Goal: Transaction & Acquisition: Purchase product/service

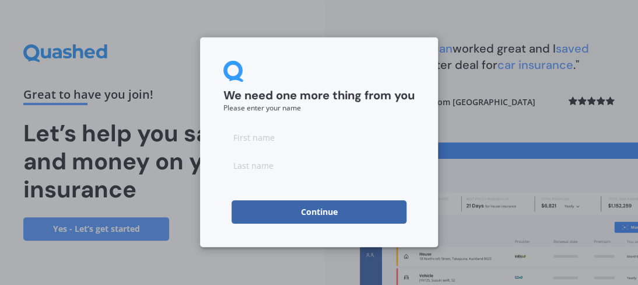
click at [275, 145] on input at bounding box center [319, 136] width 191 height 23
click at [282, 142] on input at bounding box center [319, 136] width 191 height 23
type input "[PERSON_NAME]"
click at [207, 204] on div "We need one more thing from you Please enter your name [PERSON_NAME] Continue" at bounding box center [319, 142] width 238 height 210
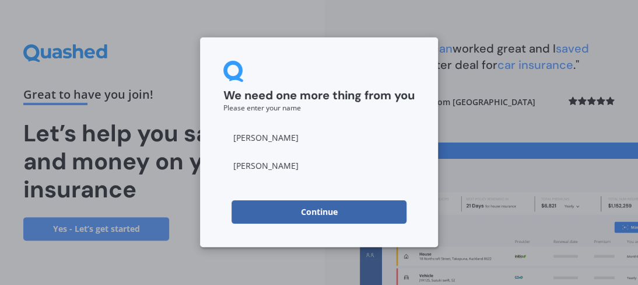
click at [280, 215] on button "Continue" at bounding box center [319, 211] width 175 height 23
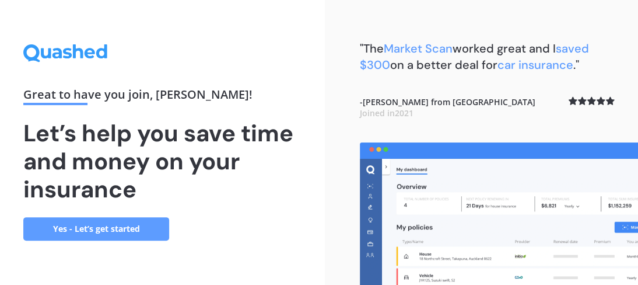
click at [98, 230] on link "Yes - Let’s get started" at bounding box center [96, 228] width 146 height 23
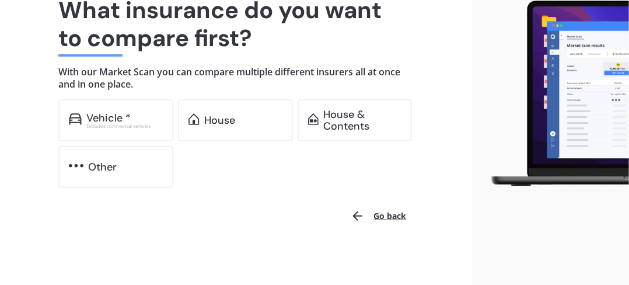
scroll to position [104, 0]
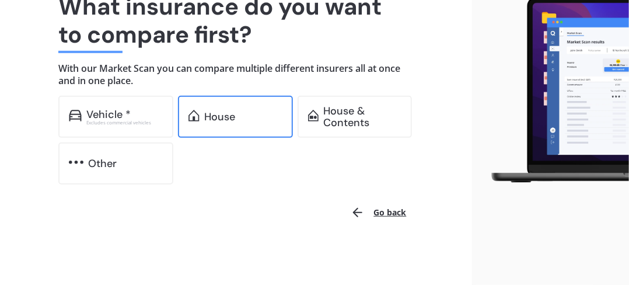
click at [215, 122] on div "House" at bounding box center [219, 117] width 31 height 12
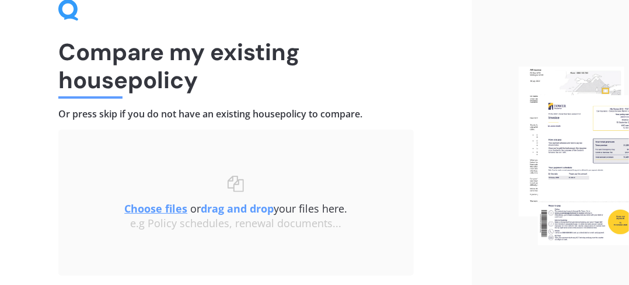
scroll to position [117, 0]
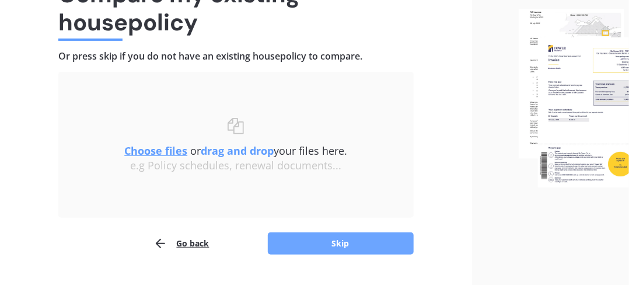
click at [334, 243] on button "Skip" at bounding box center [341, 243] width 146 height 22
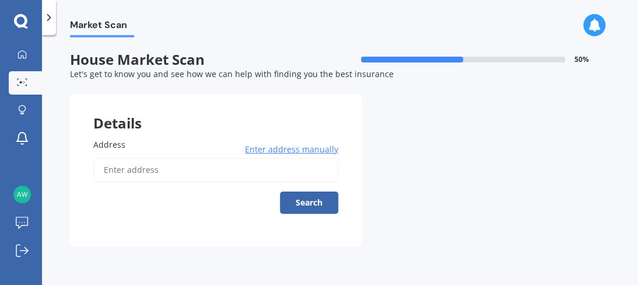
click at [135, 151] on div "Address Enter address manually Search" at bounding box center [215, 175] width 245 height 75
click at [134, 144] on label "Address" at bounding box center [213, 144] width 240 height 12
click at [134, 158] on input "Address" at bounding box center [215, 170] width 245 height 25
type input "[STREET_ADDRESS]"
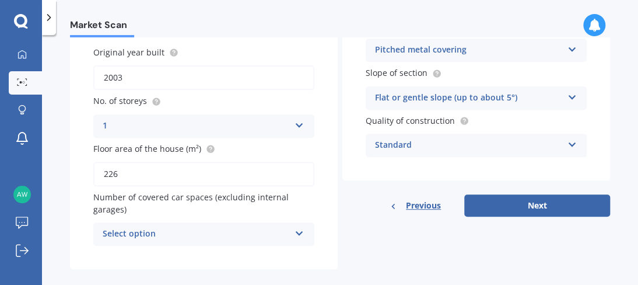
scroll to position [159, 0]
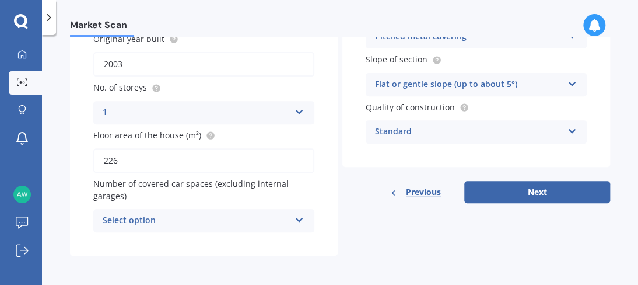
click at [274, 218] on div "Select option" at bounding box center [196, 221] width 187 height 14
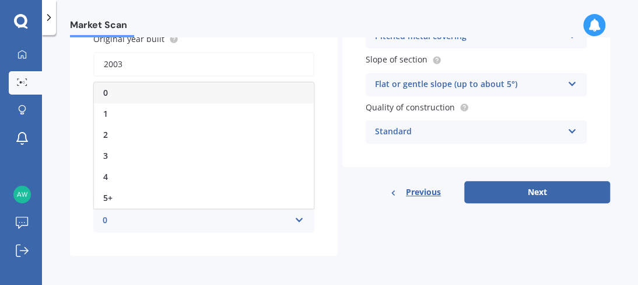
click at [132, 92] on div "0" at bounding box center [204, 92] width 220 height 21
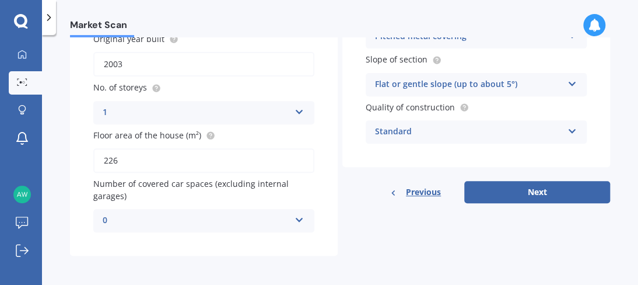
scroll to position [100, 0]
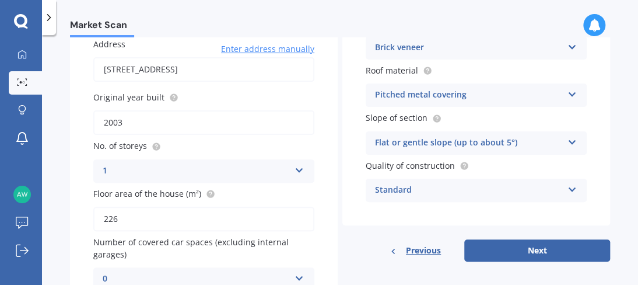
click at [455, 190] on div "Standard" at bounding box center [468, 190] width 187 height 14
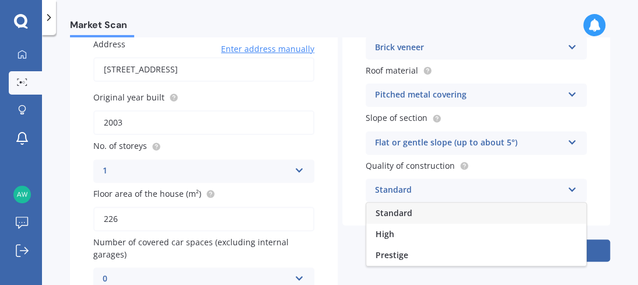
click at [404, 188] on div "Standard" at bounding box center [468, 190] width 187 height 14
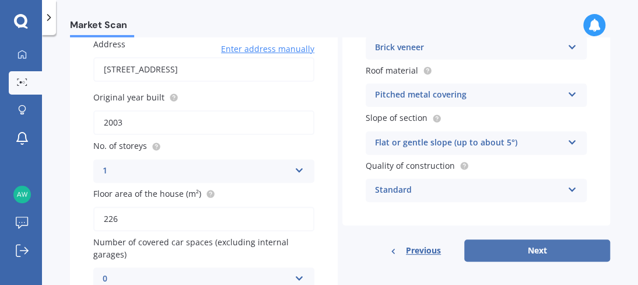
click at [502, 245] on button "Next" at bounding box center [538, 250] width 146 height 22
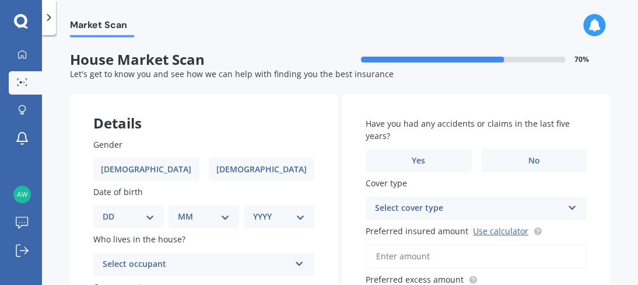
scroll to position [0, 0]
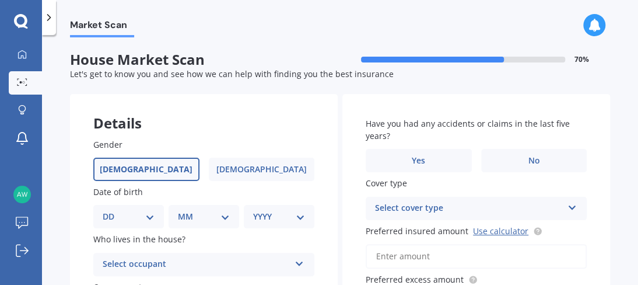
click at [155, 170] on span "[DEMOGRAPHIC_DATA]" at bounding box center [146, 170] width 93 height 10
click at [0, 0] on input "[DEMOGRAPHIC_DATA]" at bounding box center [0, 0] width 0 height 0
click at [131, 215] on select "DD 01 02 03 04 05 06 07 08 09 10 11 12 13 14 15 16 17 18 19 20 21 22 23 24 25 2…" at bounding box center [129, 216] width 52 height 13
select select "02"
click at [112, 210] on select "DD 01 02 03 04 05 06 07 08 09 10 11 12 13 14 15 16 17 18 19 20 21 22 23 24 25 2…" at bounding box center [129, 216] width 52 height 13
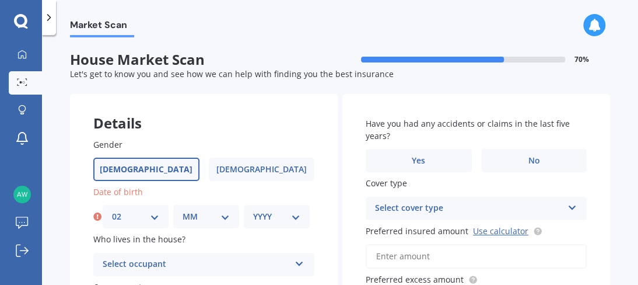
click at [205, 219] on select "MM 01 02 03 04 05 06 07 08 09 10 11 12" at bounding box center [206, 216] width 47 height 13
select select "05"
click at [183, 210] on select "MM 01 02 03 04 05 06 07 08 09 10 11 12" at bounding box center [206, 216] width 47 height 13
click at [269, 218] on select "YYYY 2009 2008 2007 2006 2005 2004 2003 2002 2001 2000 1999 1998 1997 1996 1995…" at bounding box center [276, 216] width 47 height 13
select select "1961"
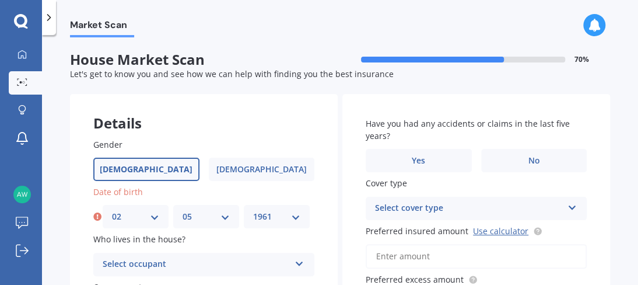
click at [253, 210] on select "YYYY 2009 2008 2007 2006 2005 2004 2003 2002 2001 2000 1999 1998 1997 1996 1995…" at bounding box center [276, 216] width 47 height 13
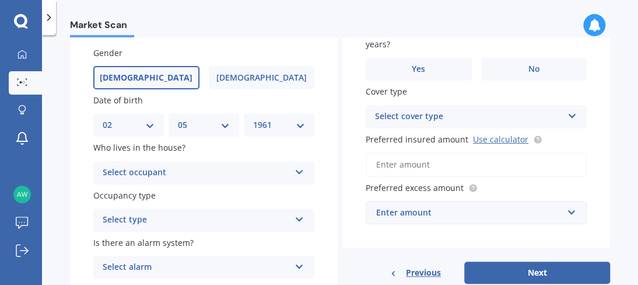
scroll to position [117, 0]
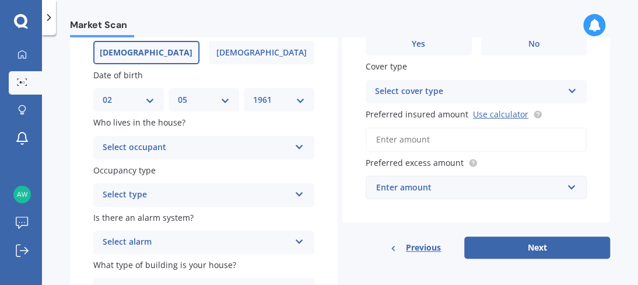
click at [297, 148] on icon at bounding box center [300, 145] width 10 height 8
click at [118, 170] on span "Owner" at bounding box center [116, 170] width 26 height 11
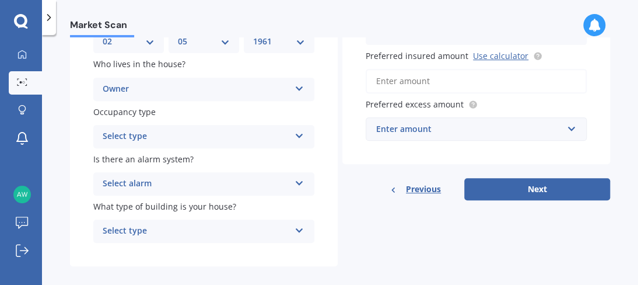
click at [296, 137] on icon at bounding box center [300, 134] width 10 height 8
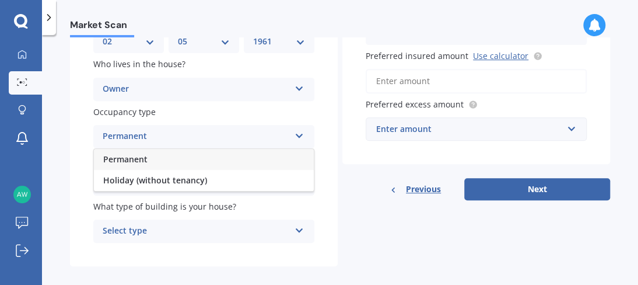
click at [128, 160] on span "Permanent" at bounding box center [125, 158] width 44 height 11
click at [295, 180] on icon at bounding box center [300, 181] width 10 height 8
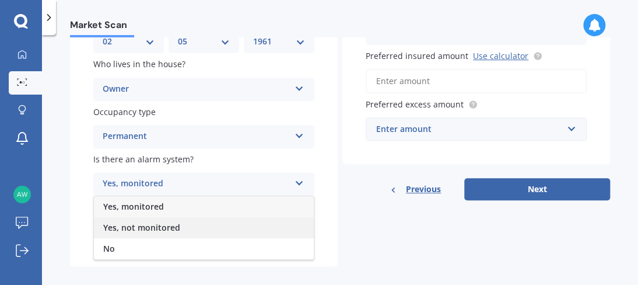
click at [142, 230] on span "Yes, not monitored" at bounding box center [141, 227] width 77 height 11
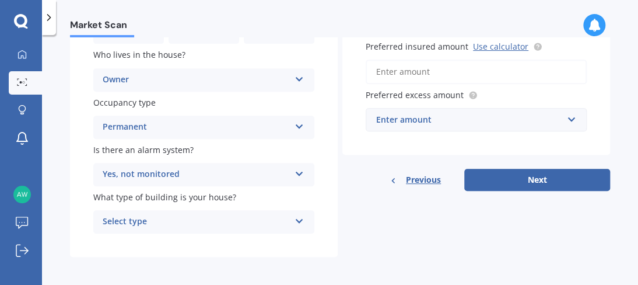
scroll to position [187, 0]
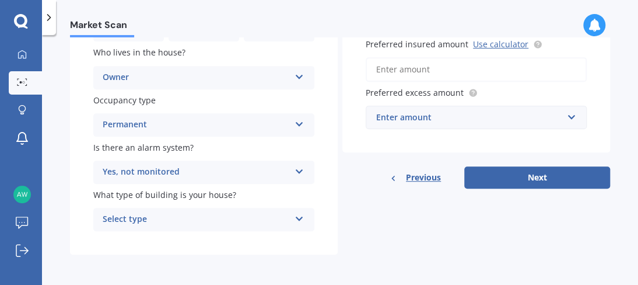
click at [296, 215] on icon at bounding box center [300, 216] width 10 height 8
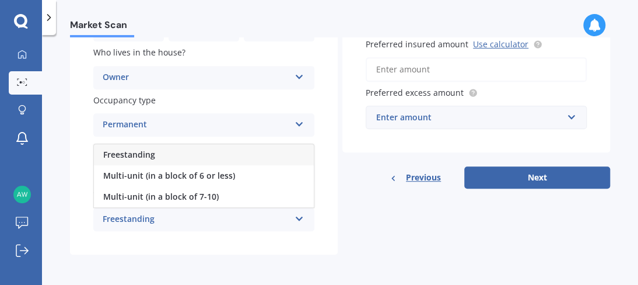
click at [145, 155] on span "Freestanding" at bounding box center [129, 154] width 52 height 11
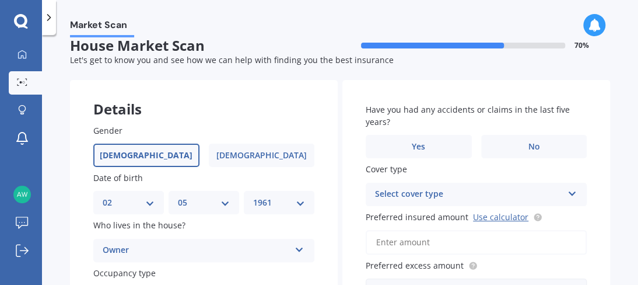
scroll to position [12, 0]
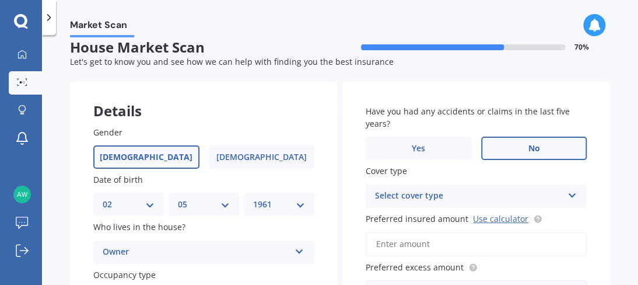
click at [516, 146] on label "No" at bounding box center [534, 148] width 106 height 23
click at [0, 0] on input "No" at bounding box center [0, 0] width 0 height 0
click at [444, 197] on div "Select cover type" at bounding box center [468, 196] width 187 height 14
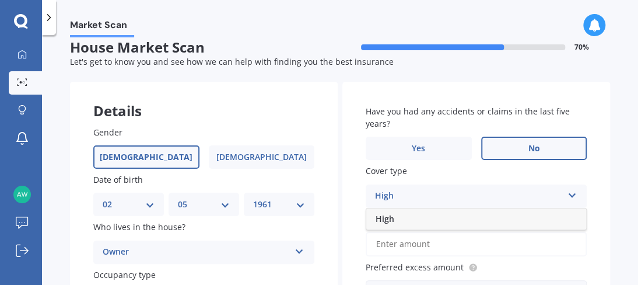
scroll to position [71, 0]
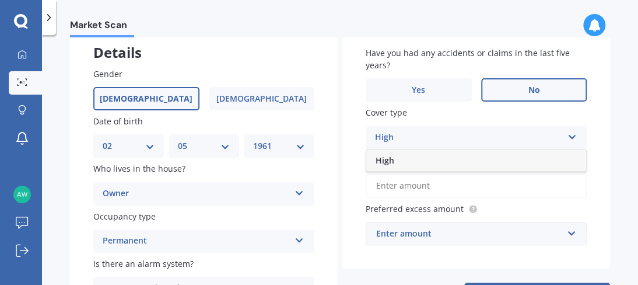
click at [385, 163] on span "High" at bounding box center [385, 160] width 19 height 11
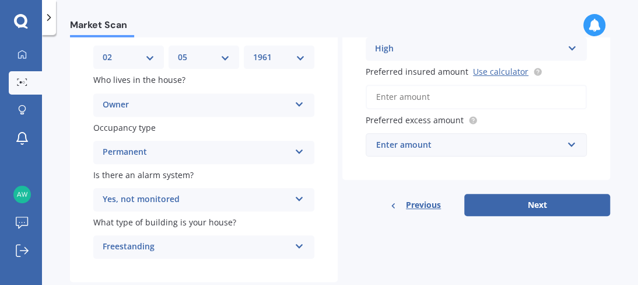
scroll to position [187, 0]
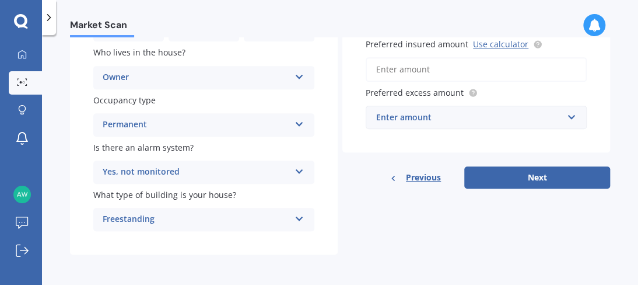
click at [480, 122] on div "Enter amount" at bounding box center [469, 117] width 186 height 13
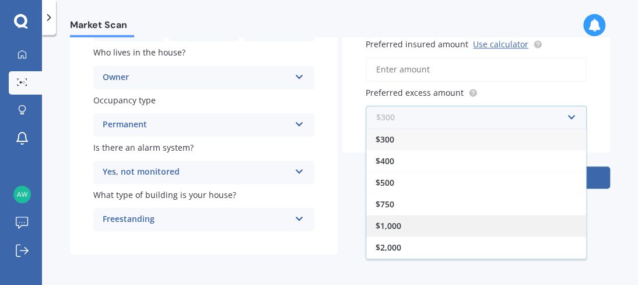
scroll to position [19, 0]
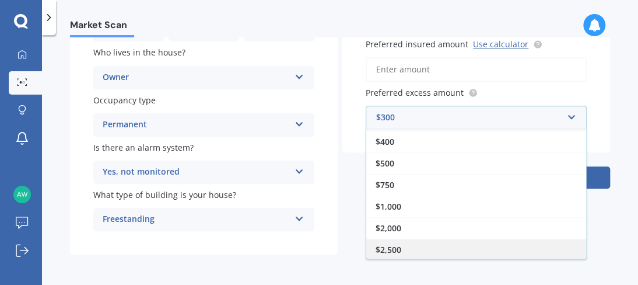
click at [392, 249] on span "$2,500" at bounding box center [389, 249] width 26 height 11
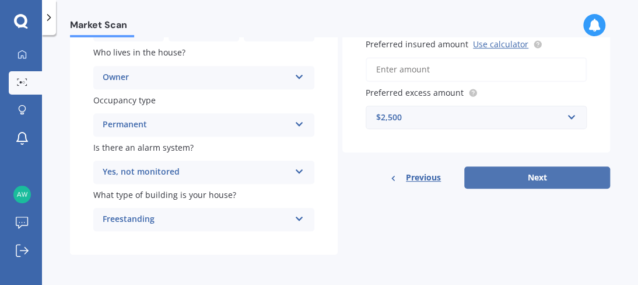
click at [500, 181] on button "Next" at bounding box center [538, 177] width 146 height 22
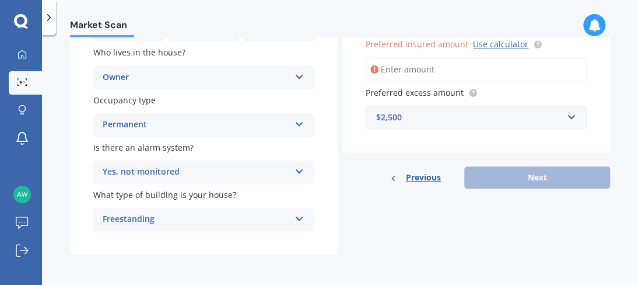
scroll to position [187, 0]
click at [424, 68] on input "Preferred insured amount Use calculator" at bounding box center [476, 69] width 221 height 25
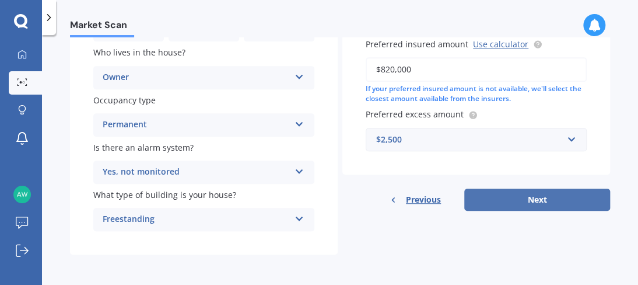
type input "$820,000"
click at [537, 203] on button "Next" at bounding box center [538, 199] width 146 height 22
select select "02"
select select "05"
select select "1961"
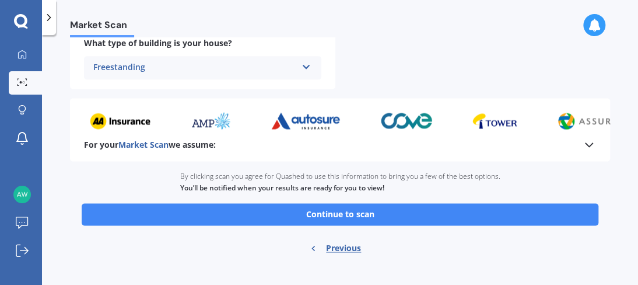
scroll to position [556, 0]
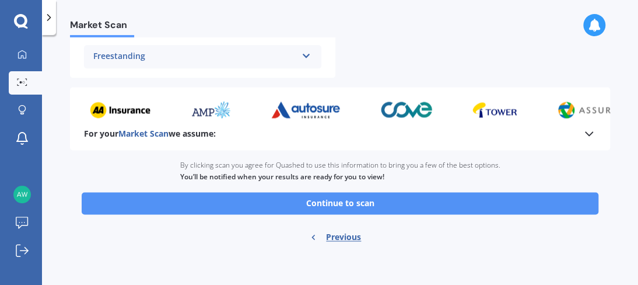
click at [322, 203] on button "Continue to scan" at bounding box center [340, 203] width 517 height 22
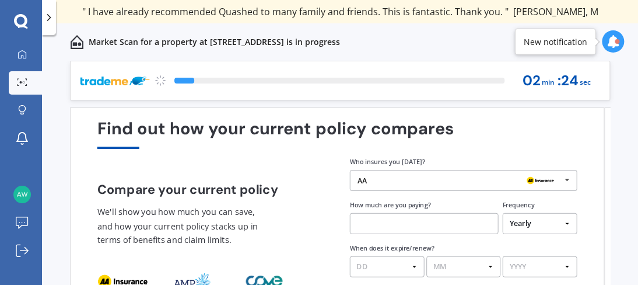
click at [454, 180] on div "AA" at bounding box center [460, 180] width 204 height 8
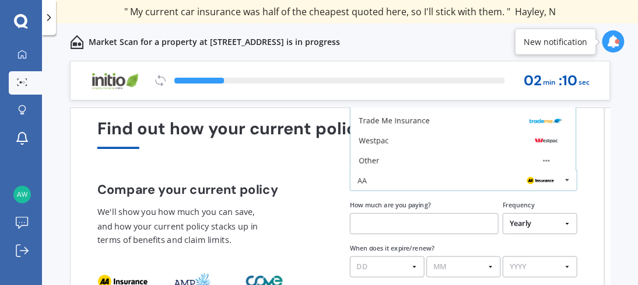
click at [568, 179] on icon at bounding box center [568, 179] width 16 height 19
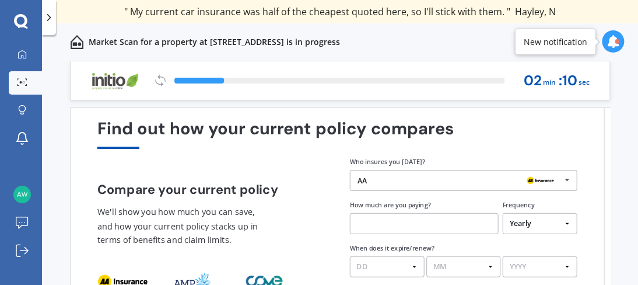
click at [568, 179] on icon at bounding box center [568, 179] width 16 height 19
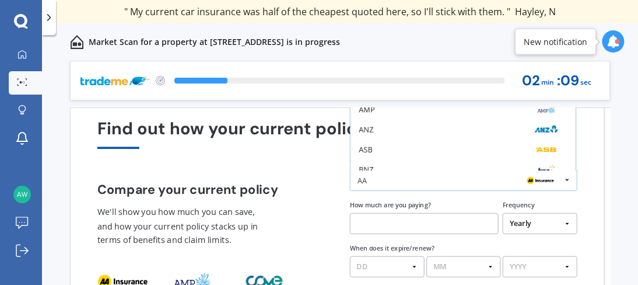
click at [568, 179] on icon at bounding box center [568, 179] width 16 height 19
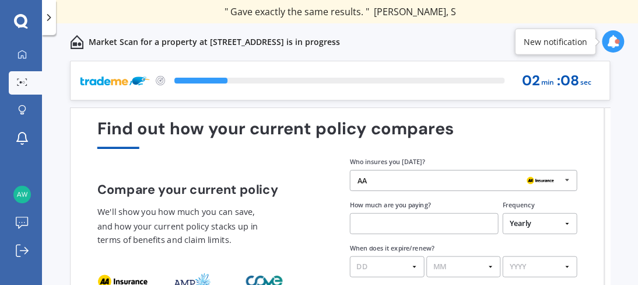
click at [570, 178] on icon at bounding box center [568, 179] width 16 height 19
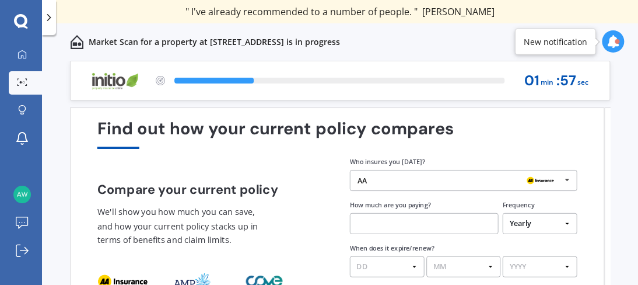
click at [425, 226] on input "text" at bounding box center [424, 223] width 149 height 21
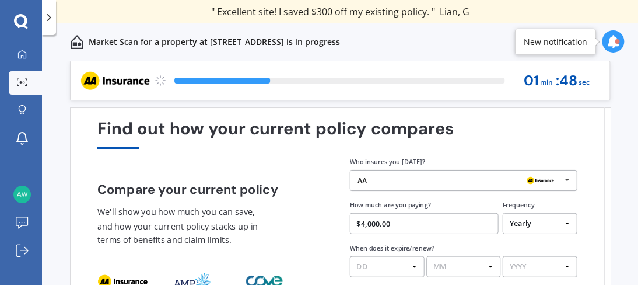
type input "$4,000.00"
click at [390, 176] on div "AA" at bounding box center [460, 180] width 204 height 8
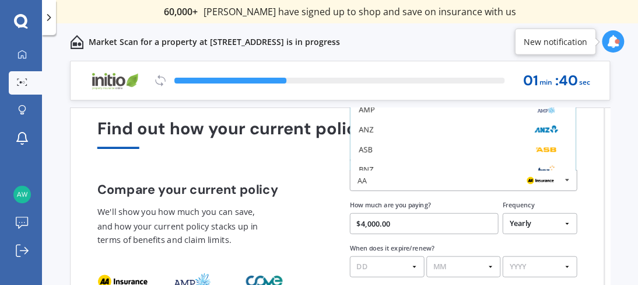
click at [306, 185] on h4 "Compare your current policy" at bounding box center [211, 189] width 228 height 15
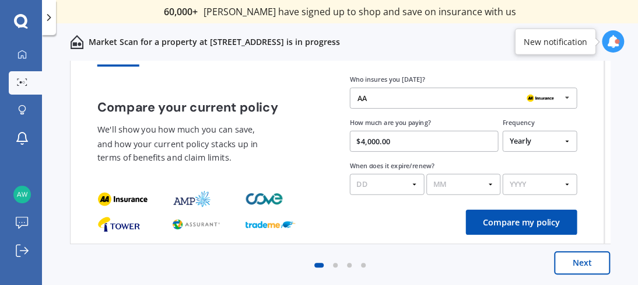
scroll to position [83, 0]
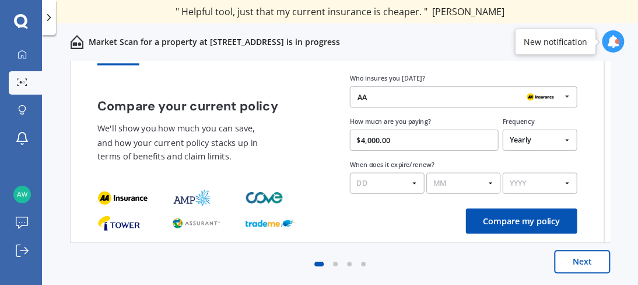
click at [123, 225] on img at bounding box center [118, 223] width 43 height 17
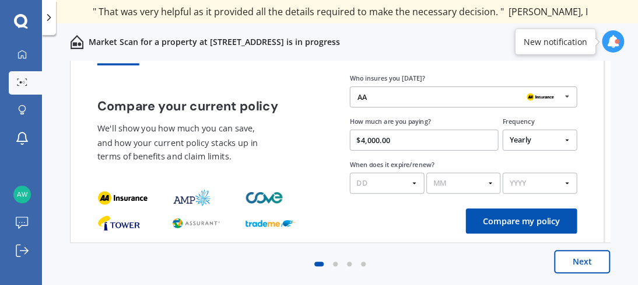
click at [378, 180] on select "DD 01 02 03 04 05 06 07 08 09 10 11 12 13 14 15 16 17 18 19 20 21 22 23 24 25 2…" at bounding box center [387, 183] width 75 height 21
select select "11"
click at [350, 173] on select "DD 01 02 03 04 05 06 07 08 09 10 11 12 13 14 15 16 17 18 19 20 21 22 23 24 25 2…" at bounding box center [387, 183] width 75 height 21
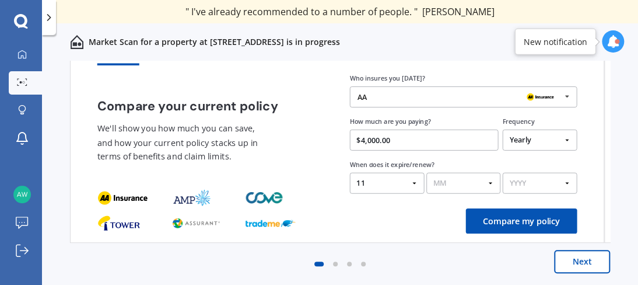
click at [472, 184] on select "MM 01 02 03 04 05 06 07 08 09 10 11 12" at bounding box center [464, 183] width 75 height 21
select select "06"
click at [427, 173] on select "MM 01 02 03 04 05 06 07 08 09 10 11 12" at bounding box center [464, 183] width 75 height 21
click at [536, 187] on select "YYYY 2026 2025 2024" at bounding box center [540, 183] width 75 height 21
click at [530, 180] on select "YYYY 2026 2025 2024" at bounding box center [540, 183] width 75 height 21
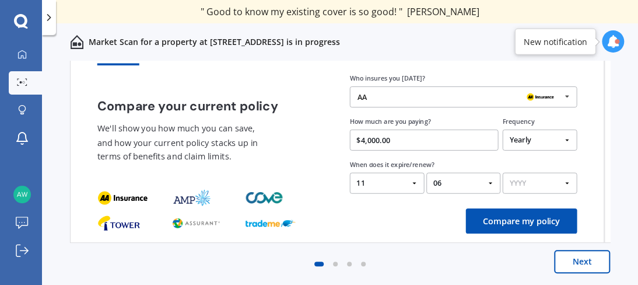
select select "2026"
click at [516, 181] on select "YYYY 2026 2025 2024" at bounding box center [540, 183] width 75 height 21
click at [503, 173] on select "YYYY 2026 2025 2024" at bounding box center [540, 183] width 75 height 21
click at [115, 226] on img at bounding box center [118, 223] width 43 height 17
click at [116, 225] on img at bounding box center [118, 223] width 43 height 17
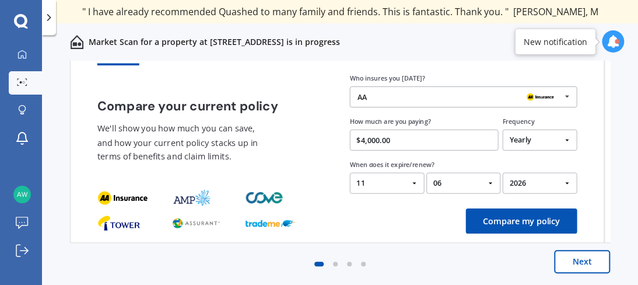
click at [569, 96] on icon at bounding box center [568, 96] width 16 height 19
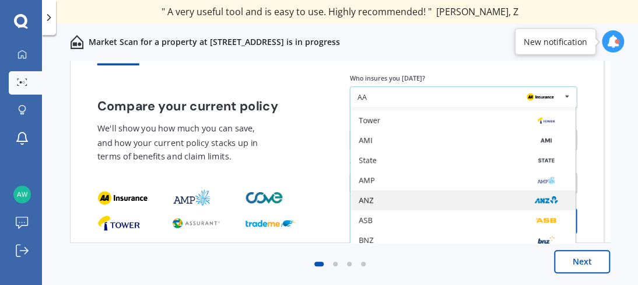
scroll to position [0, 0]
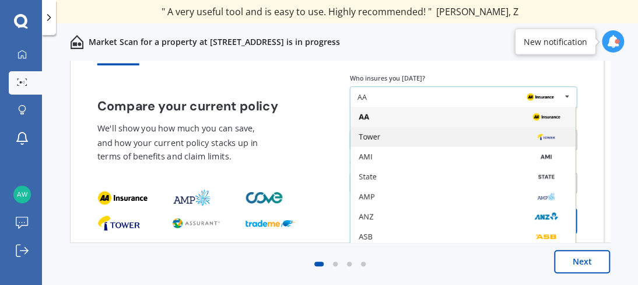
click at [365, 140] on div "Tower" at bounding box center [370, 137] width 22 height 8
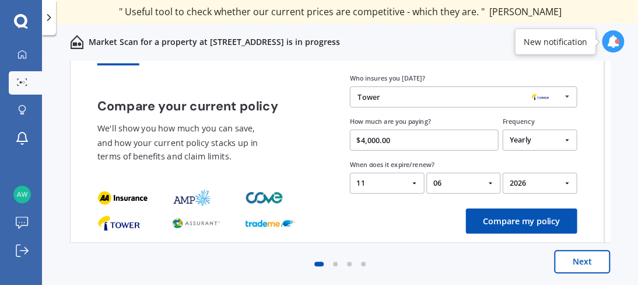
click at [518, 221] on button "Compare my policy" at bounding box center [521, 220] width 111 height 25
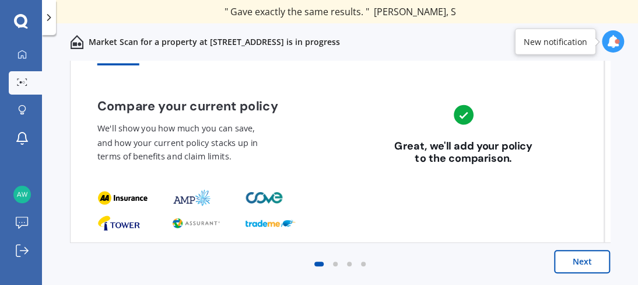
click at [572, 260] on button "Next" at bounding box center [582, 261] width 56 height 23
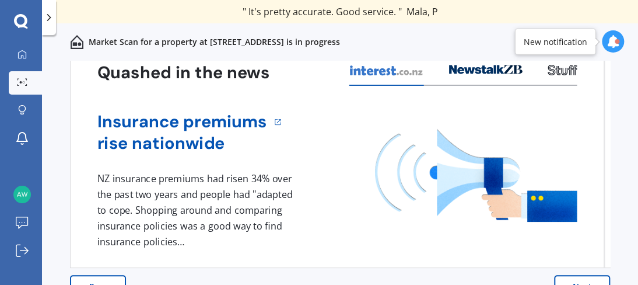
scroll to position [83, 0]
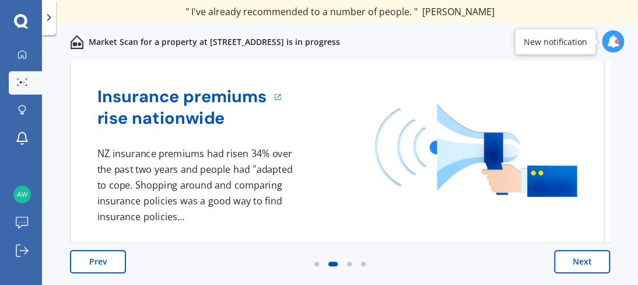
click at [571, 262] on button "Next" at bounding box center [582, 261] width 56 height 23
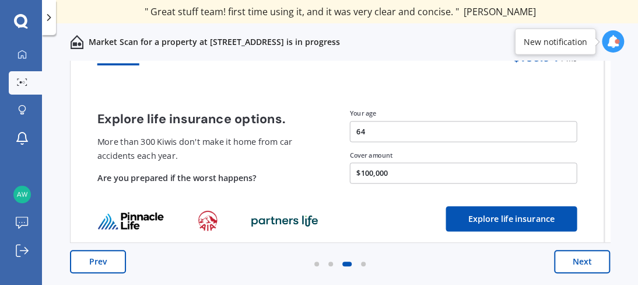
click at [566, 264] on button "Next" at bounding box center [582, 261] width 56 height 23
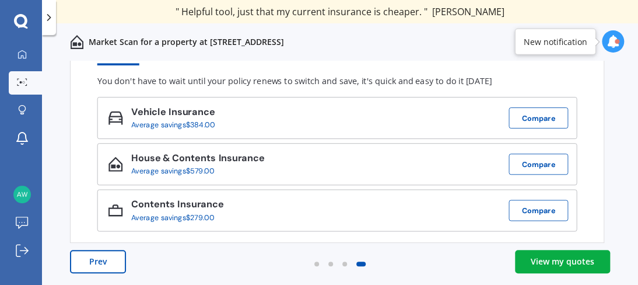
click at [549, 260] on div "View my quotes" at bounding box center [563, 262] width 64 height 12
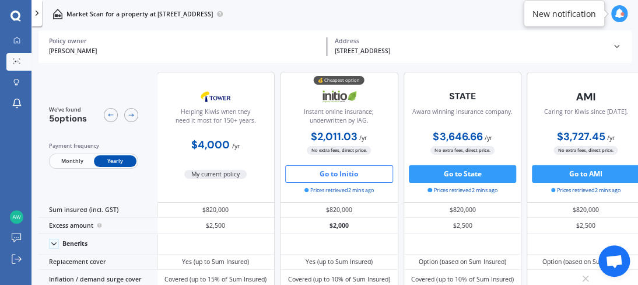
click at [323, 173] on button "Go to Initio" at bounding box center [339, 174] width 108 height 18
